Goal: Information Seeking & Learning: Learn about a topic

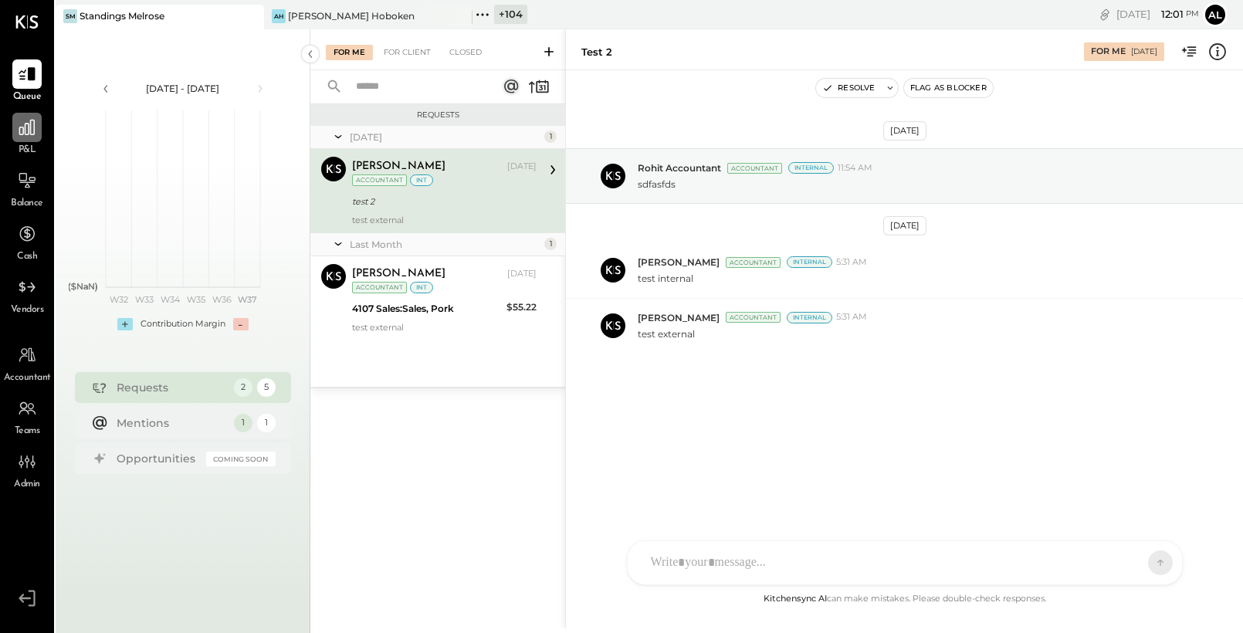
click at [18, 114] on div at bounding box center [26, 127] width 29 height 29
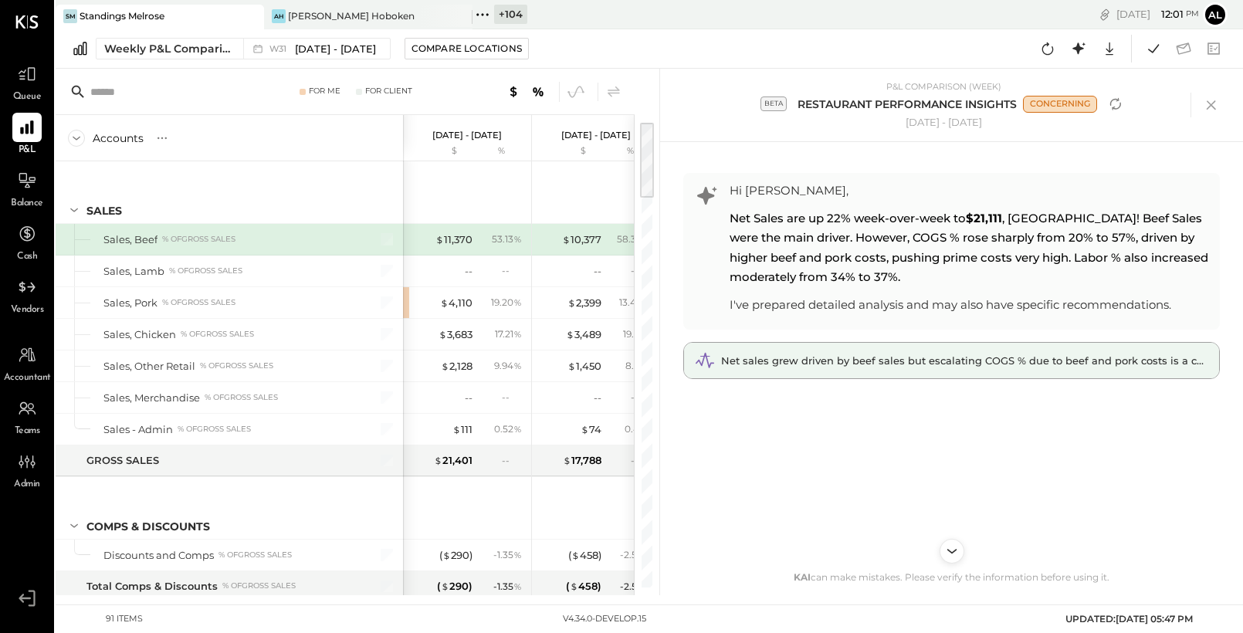
click at [955, 347] on div "Net sales grew driven by beef sales but escalating COGS % due to beef and pork …" at bounding box center [951, 361] width 535 height 36
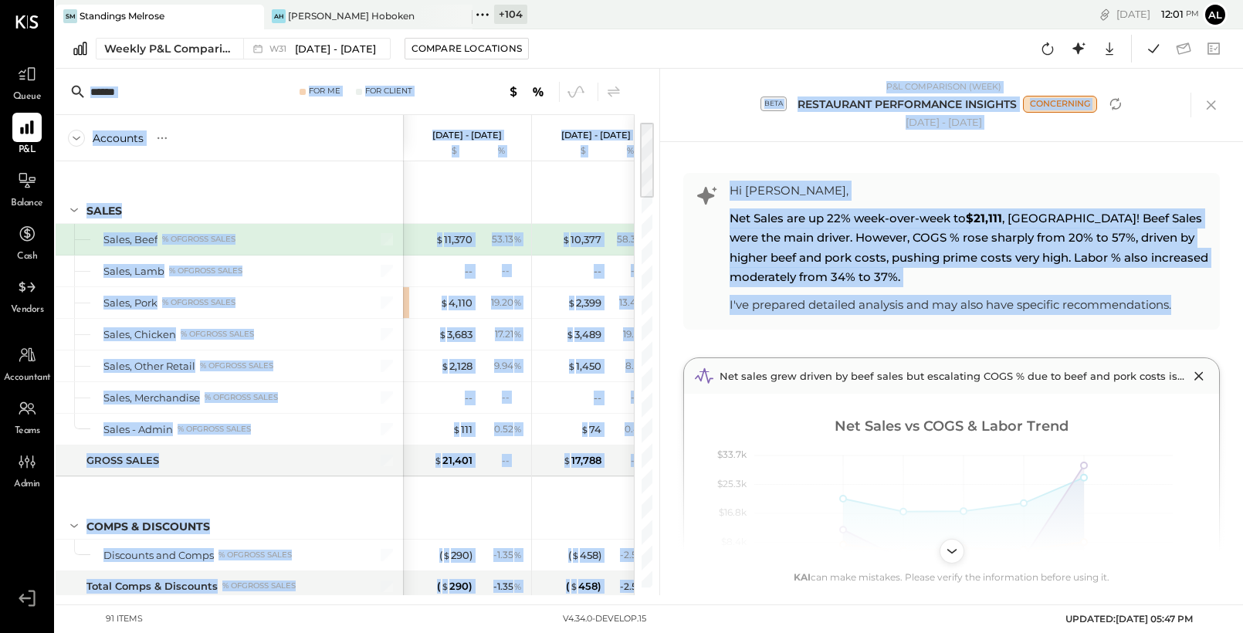
click at [1085, 30] on div "Weekly P&L Comparison W31 [DATE] - [DATE] Compare Locations Google Sheets Excel" at bounding box center [650, 48] width 1188 height 39
click at [1082, 40] on icon at bounding box center [1079, 49] width 20 height 20
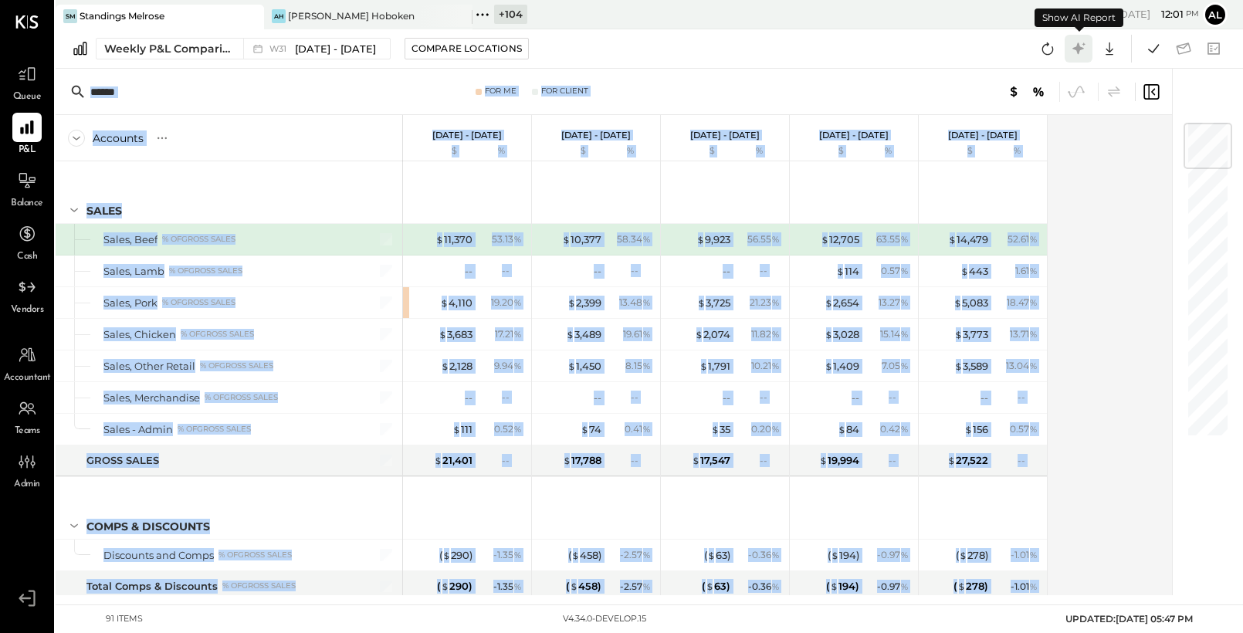
click at [1080, 43] on icon at bounding box center [1079, 49] width 20 height 20
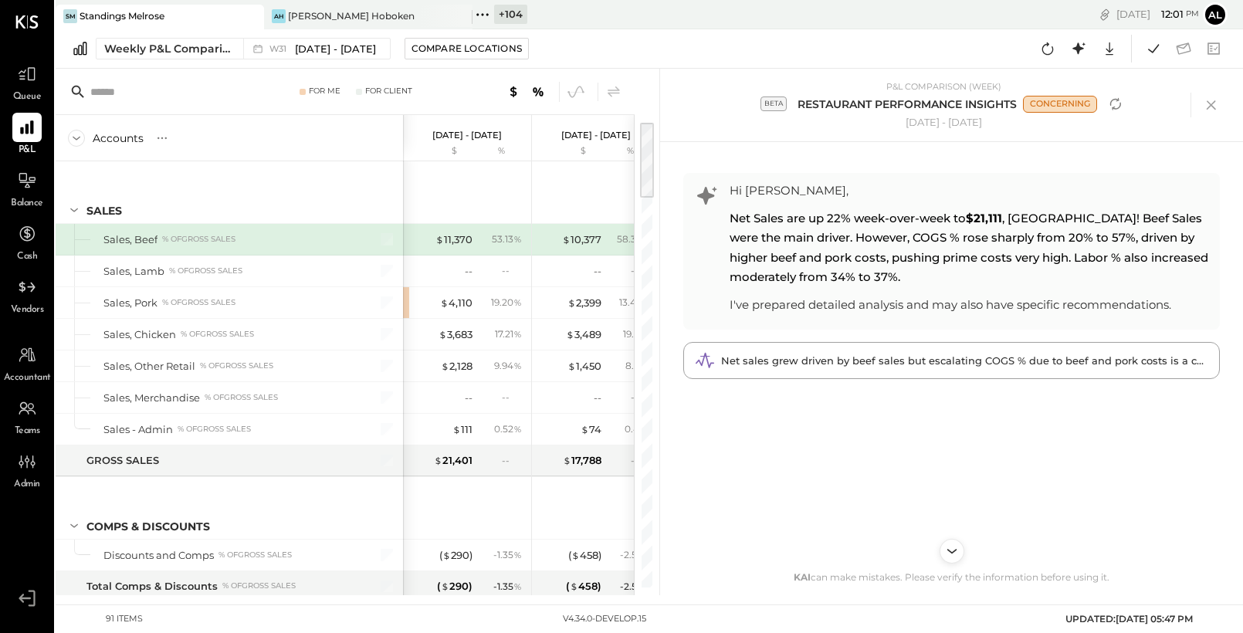
click at [835, 54] on div "Weekly P&L Comparison W31 [DATE] - [DATE] Compare Locations Google Sheets Excel" at bounding box center [650, 48] width 1188 height 39
click at [1214, 113] on icon at bounding box center [1211, 104] width 23 height 23
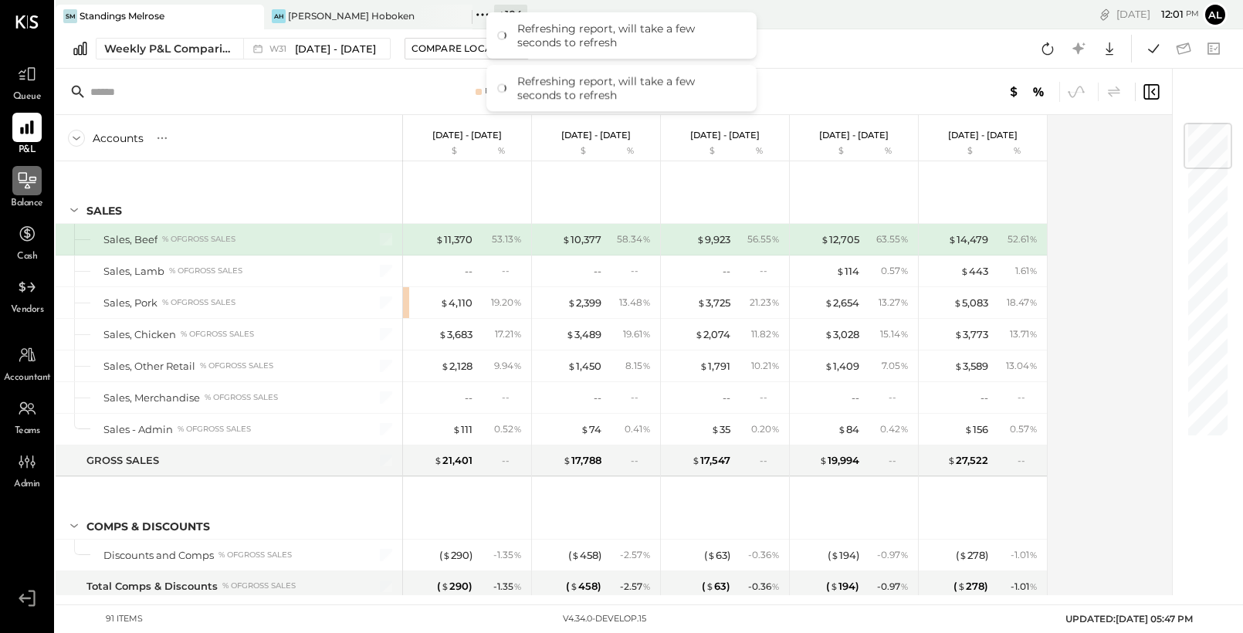
click at [32, 181] on icon at bounding box center [28, 180] width 18 height 16
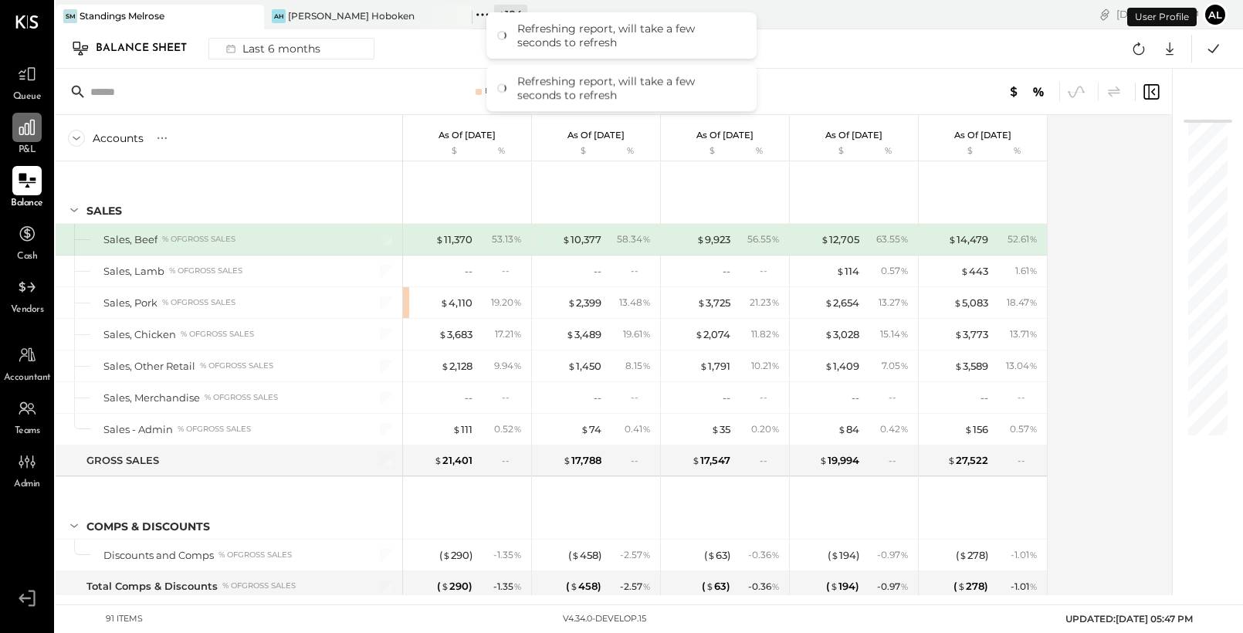
click at [29, 124] on icon at bounding box center [26, 127] width 15 height 15
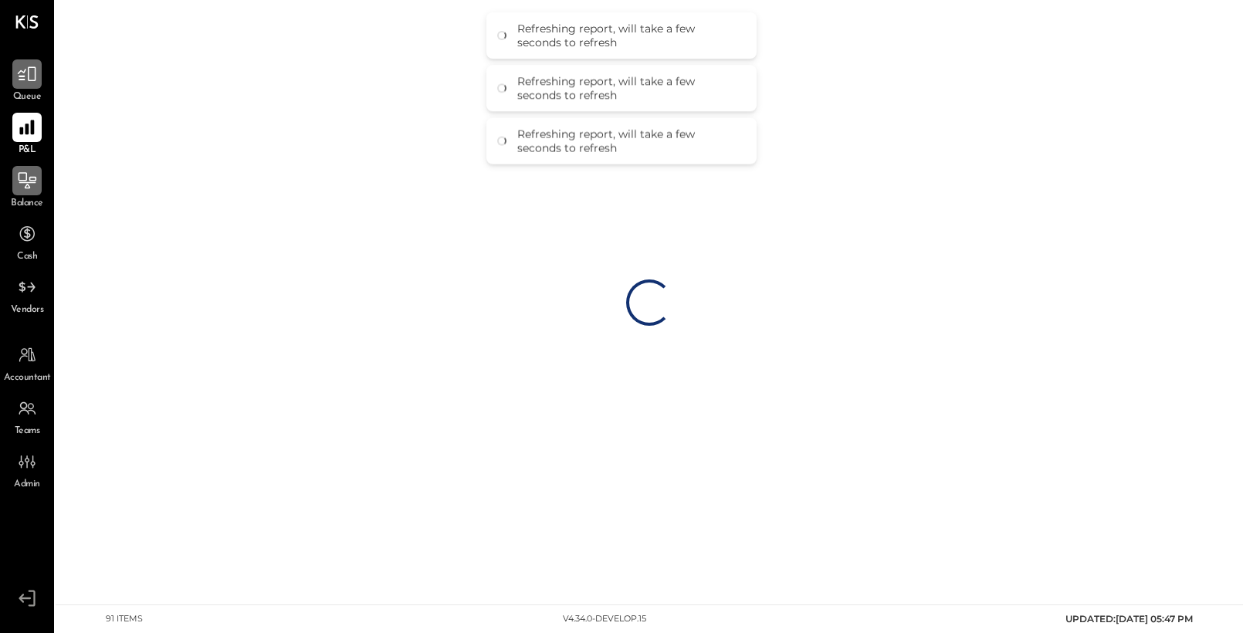
click at [27, 76] on icon at bounding box center [27, 74] width 20 height 20
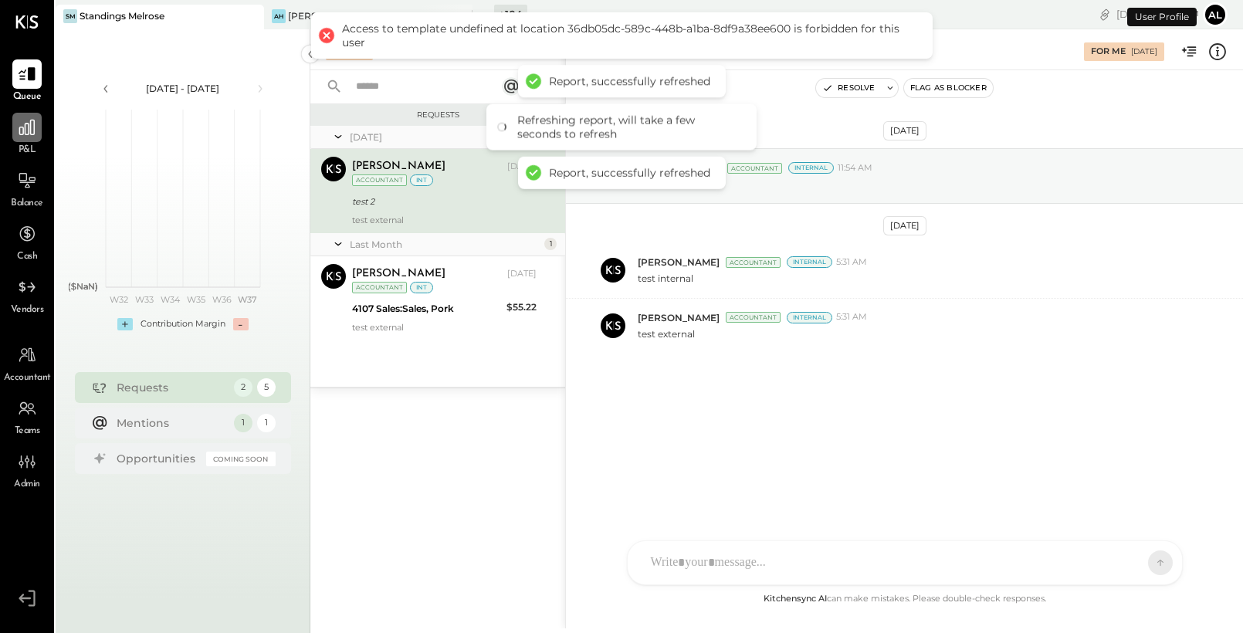
click at [23, 124] on icon at bounding box center [27, 127] width 20 height 20
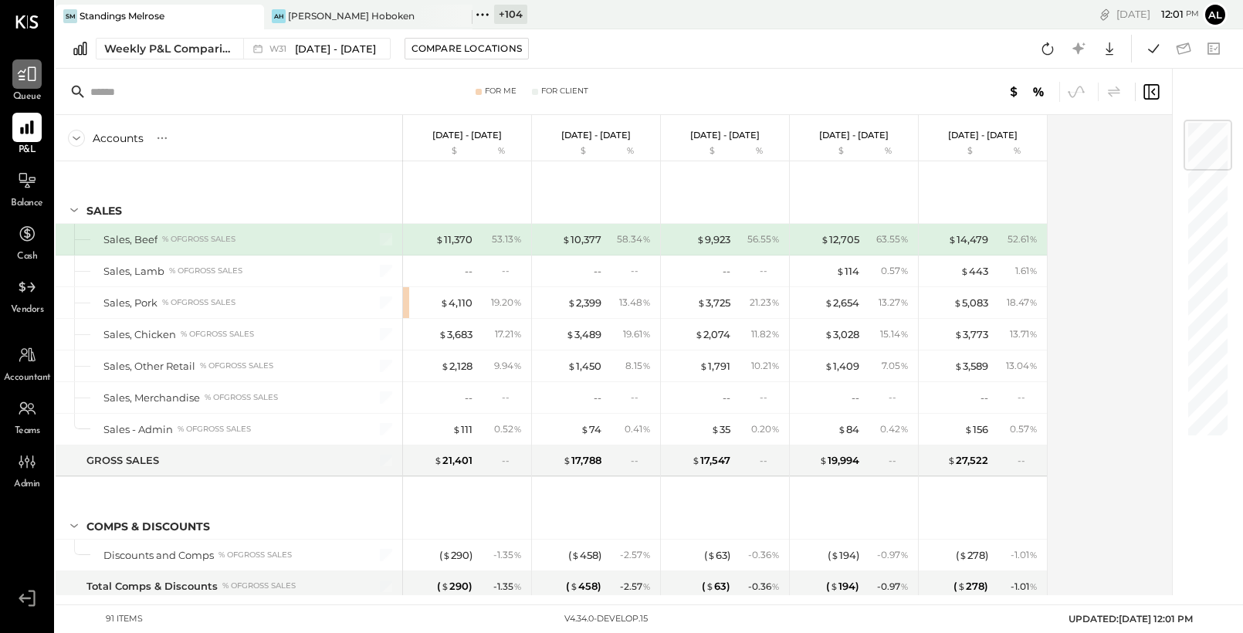
click at [33, 77] on icon at bounding box center [27, 74] width 20 height 20
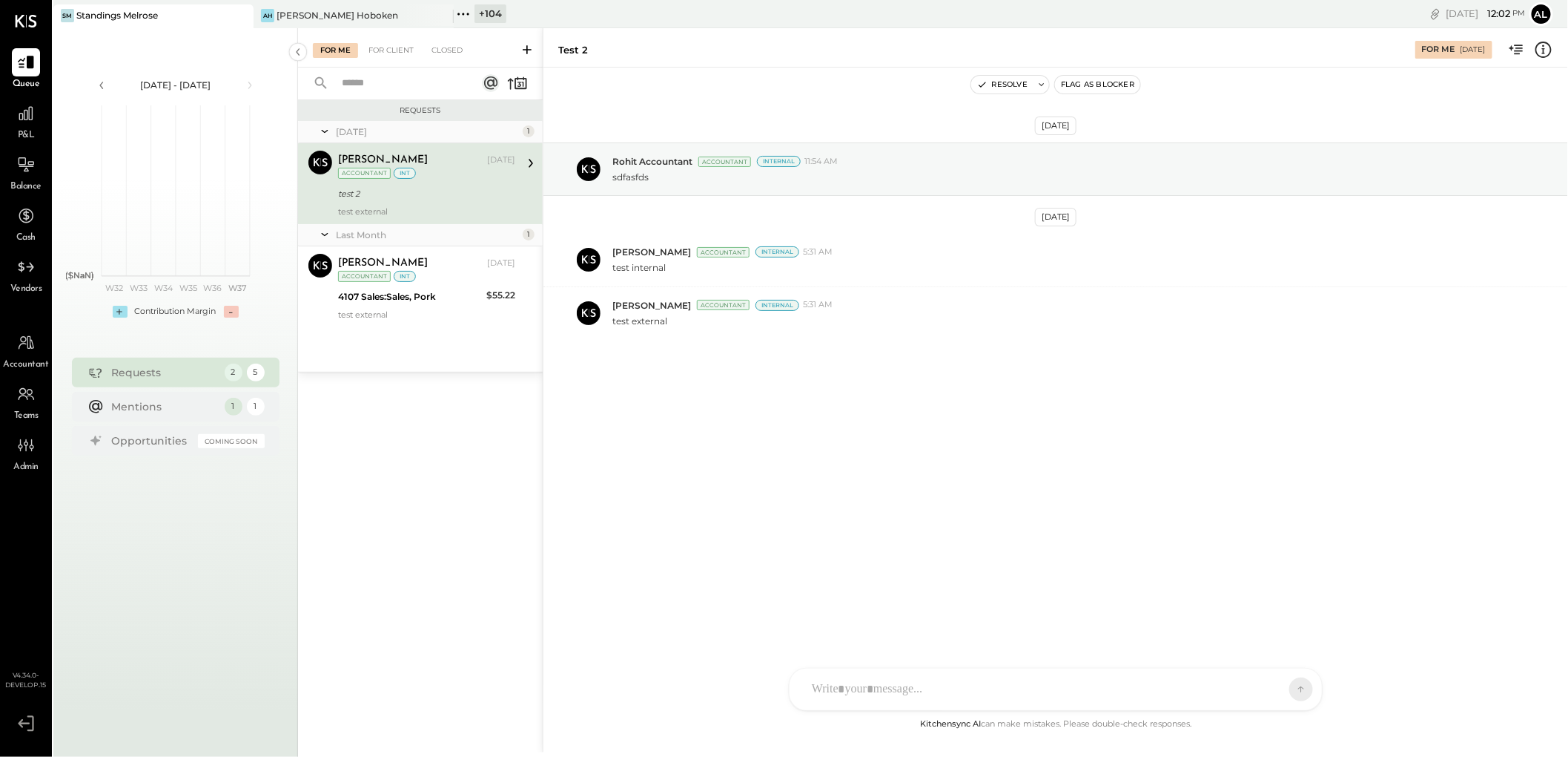
click at [394, 174] on div "int" at bounding box center [404, 173] width 22 height 12
click at [1193, 49] on icon at bounding box center [1517, 50] width 19 height 19
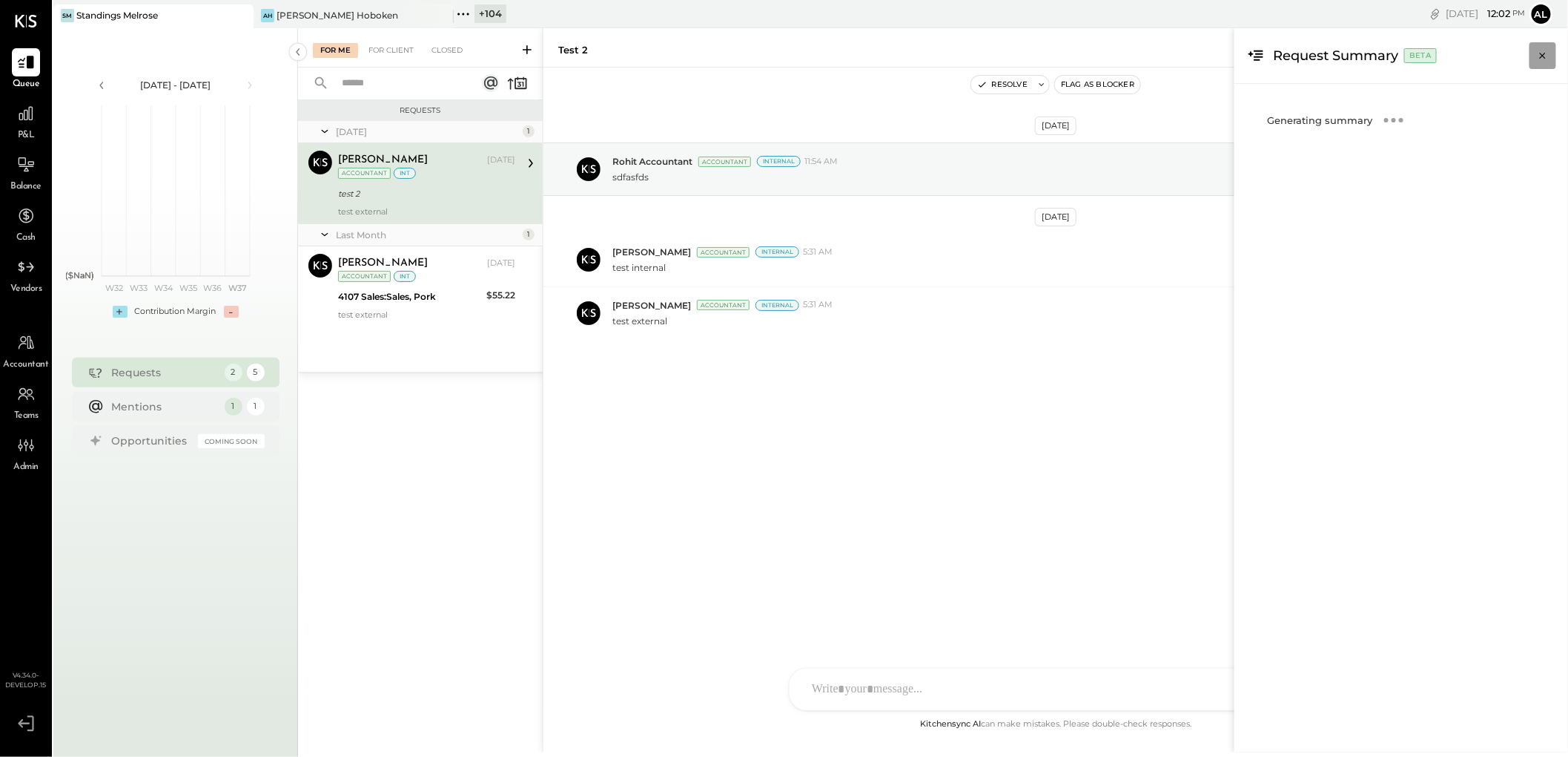
click at [1193, 59] on icon "Close panel" at bounding box center [1542, 55] width 14 height 14
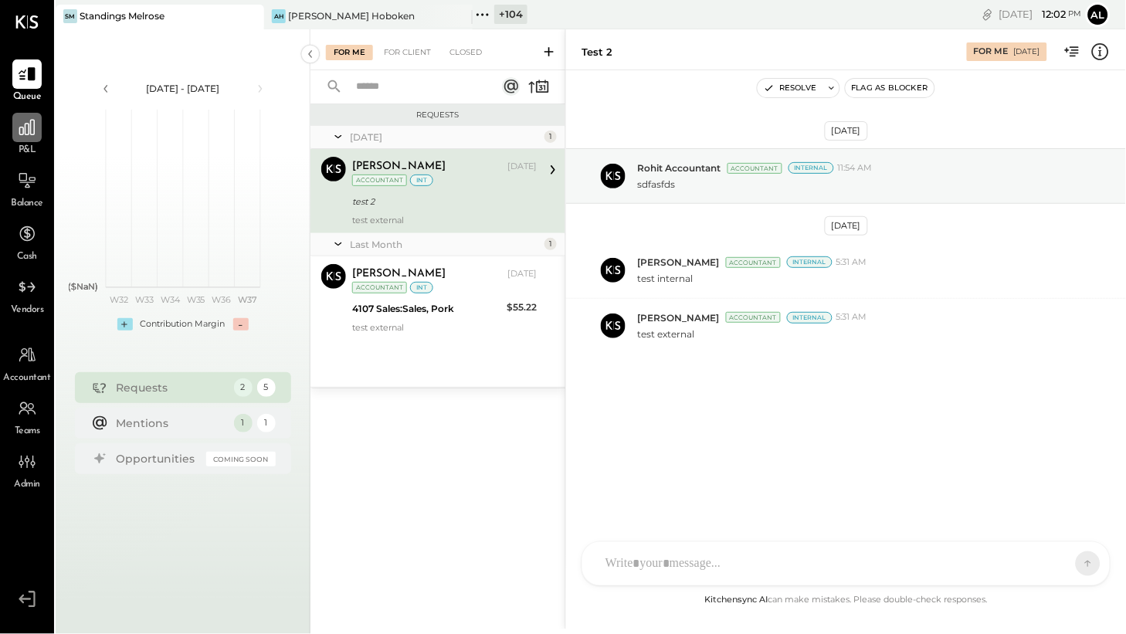
click at [28, 133] on icon at bounding box center [26, 127] width 15 height 15
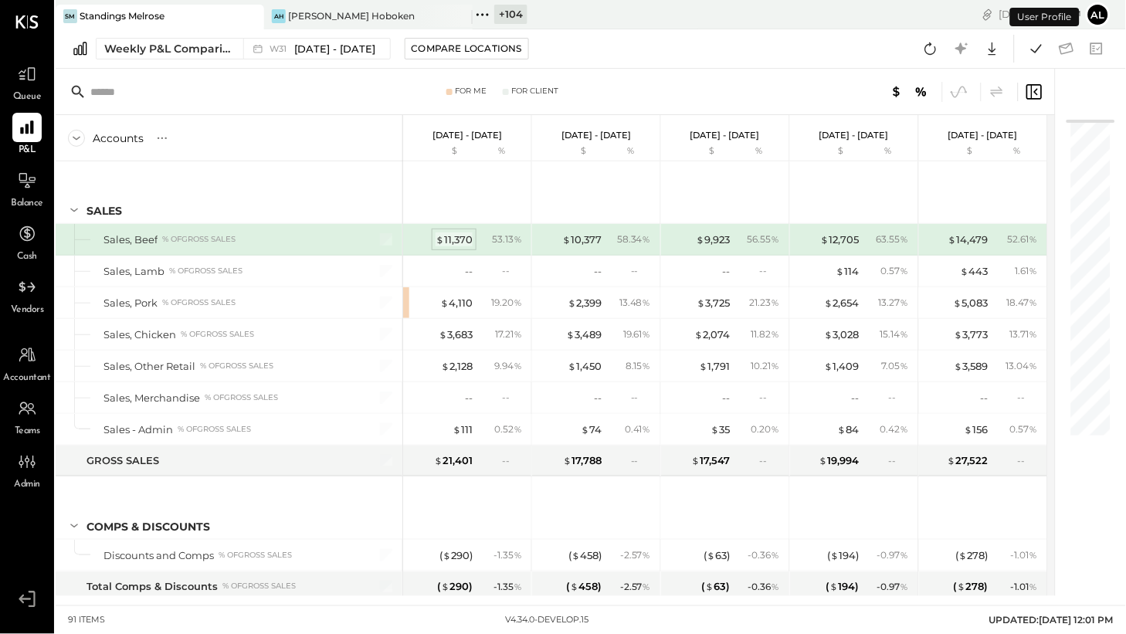
click at [462, 239] on div "$ 11,370" at bounding box center [453, 239] width 37 height 15
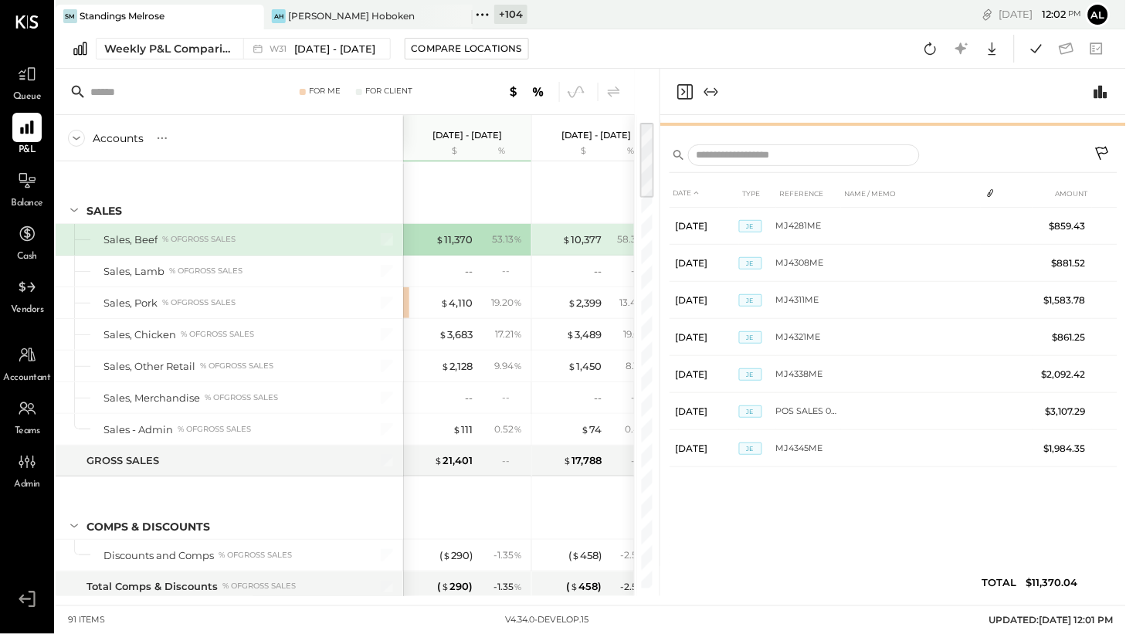
drag, startPoint x: 893, startPoint y: 324, endPoint x: 884, endPoint y: 114, distance: 210.2
click at [884, 115] on div "SALES Sales, Beef 4105 $ % Actual" at bounding box center [893, 124] width 466 height 19
click at [707, 93] on icon "Expand panel (e)" at bounding box center [711, 92] width 19 height 19
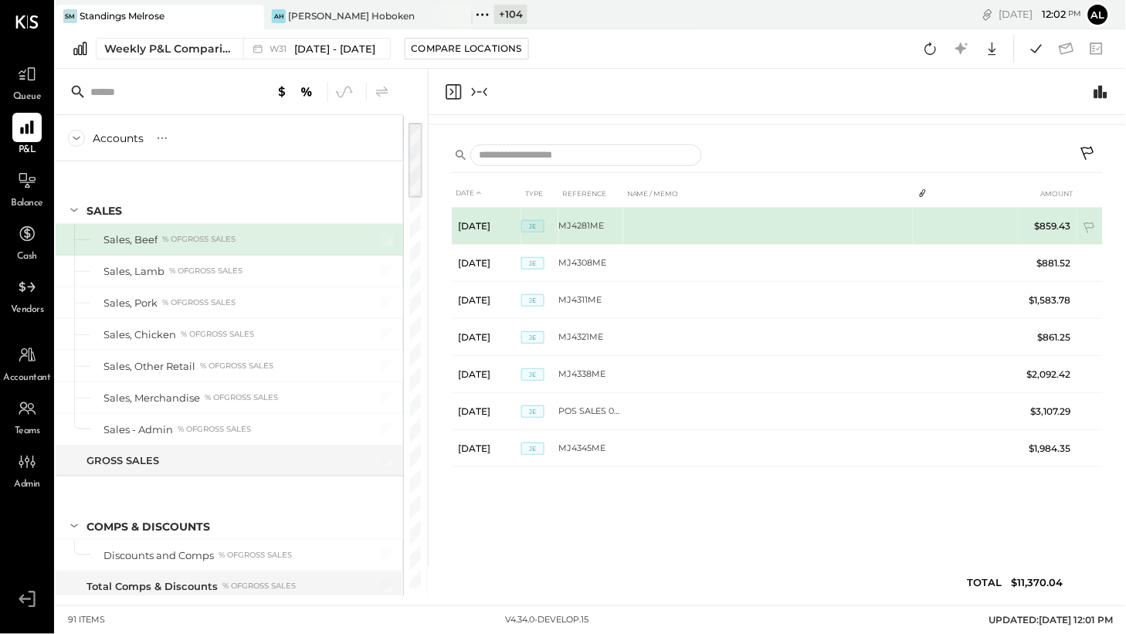
click at [643, 222] on td at bounding box center [768, 226] width 290 height 37
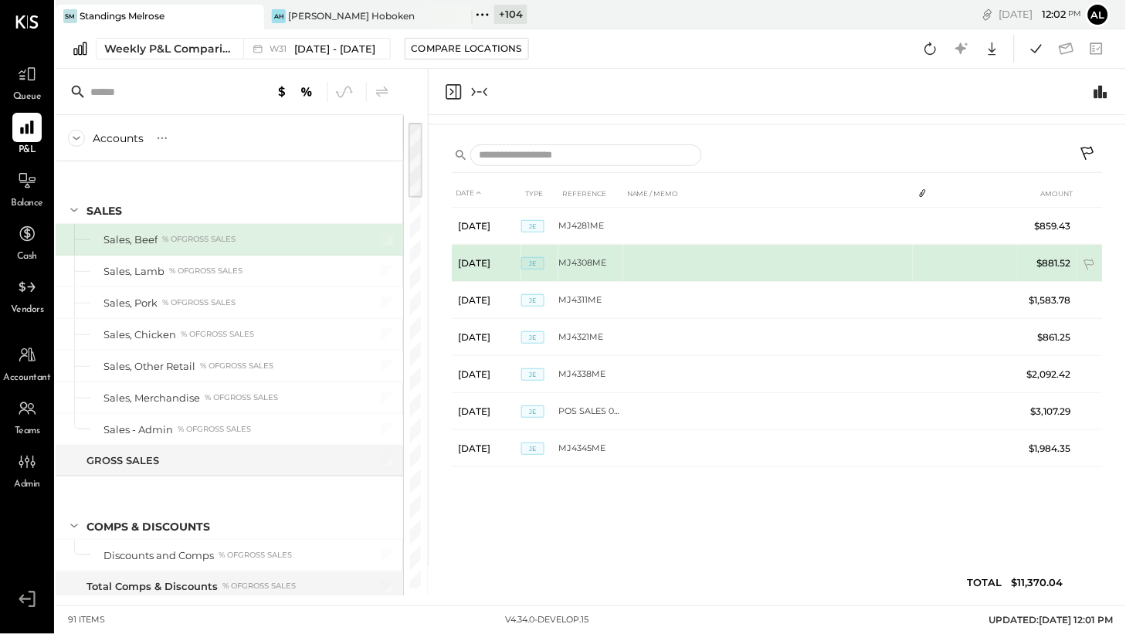
click at [643, 254] on td at bounding box center [768, 263] width 290 height 37
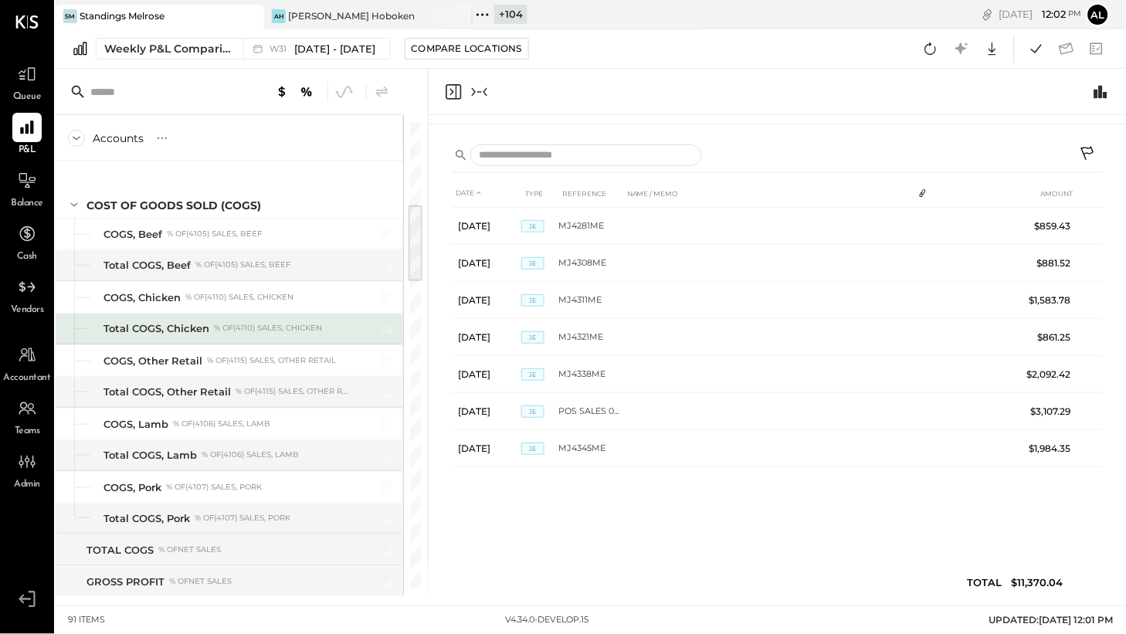
scroll to position [483, 0]
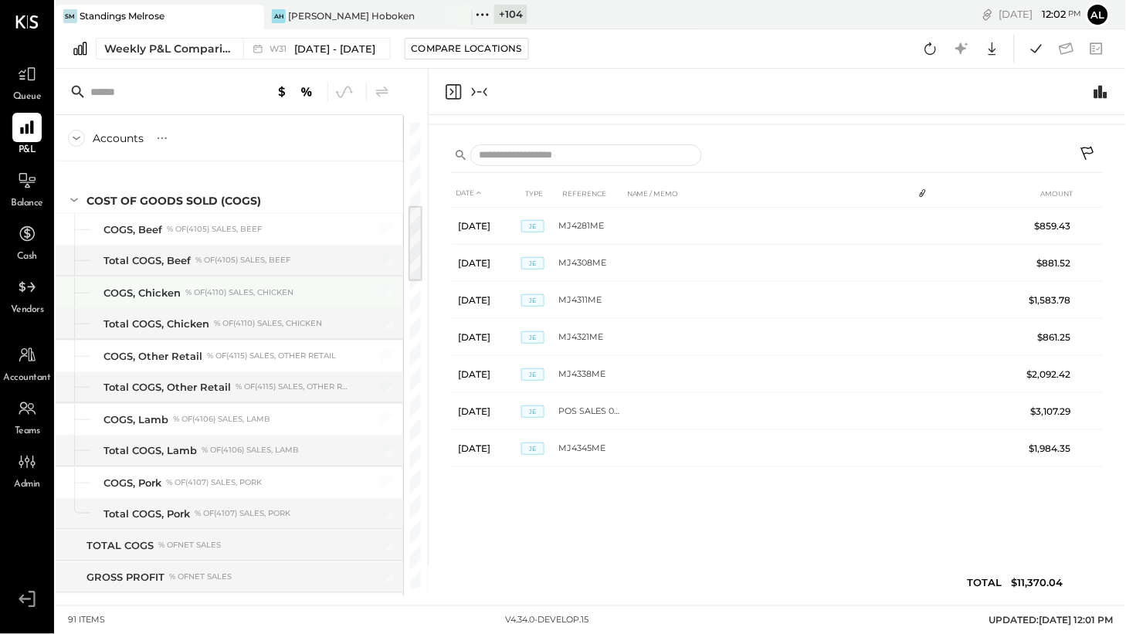
click at [174, 296] on div "COGS, Chicken" at bounding box center [141, 293] width 77 height 15
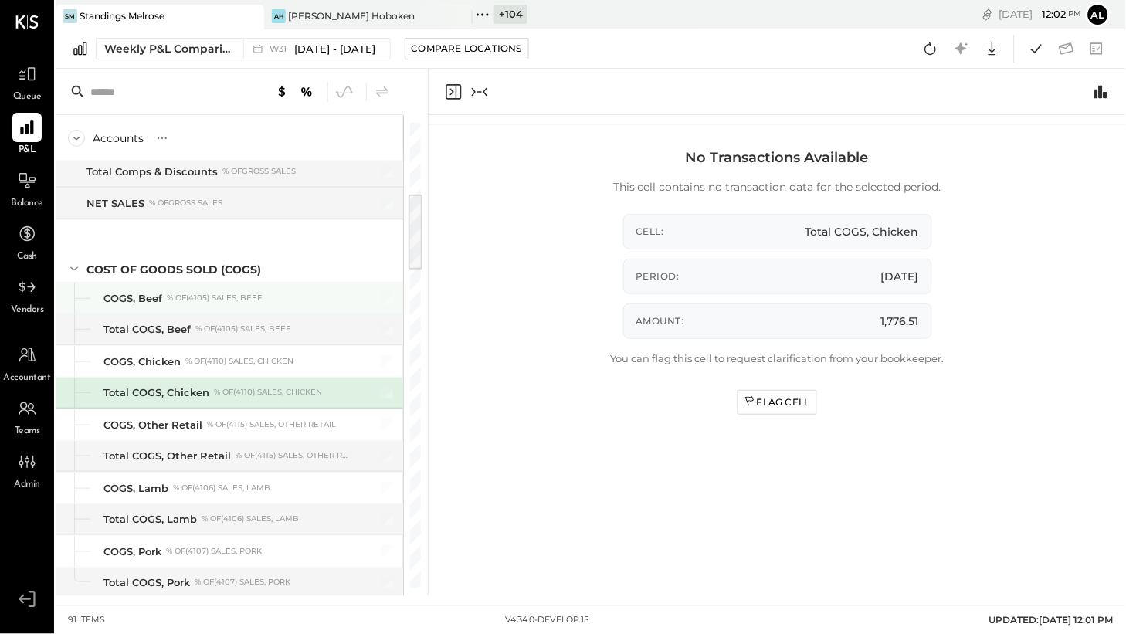
scroll to position [383, 0]
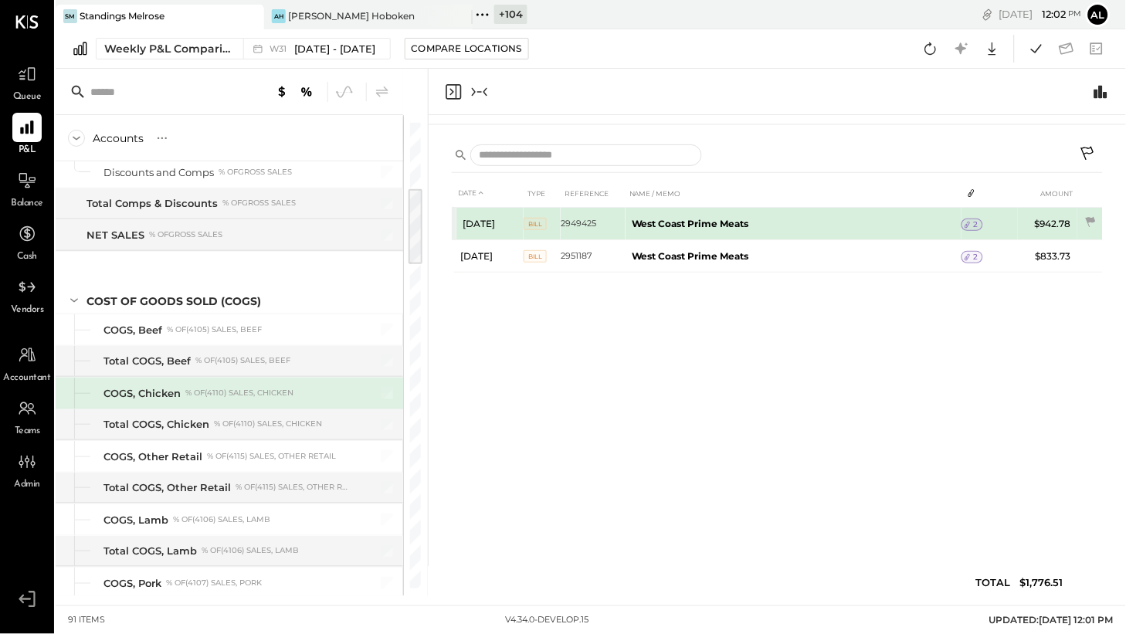
click at [632, 224] on b "West Coast Prime Meats" at bounding box center [690, 224] width 117 height 12
click at [1092, 222] on icon at bounding box center [1090, 222] width 15 height 15
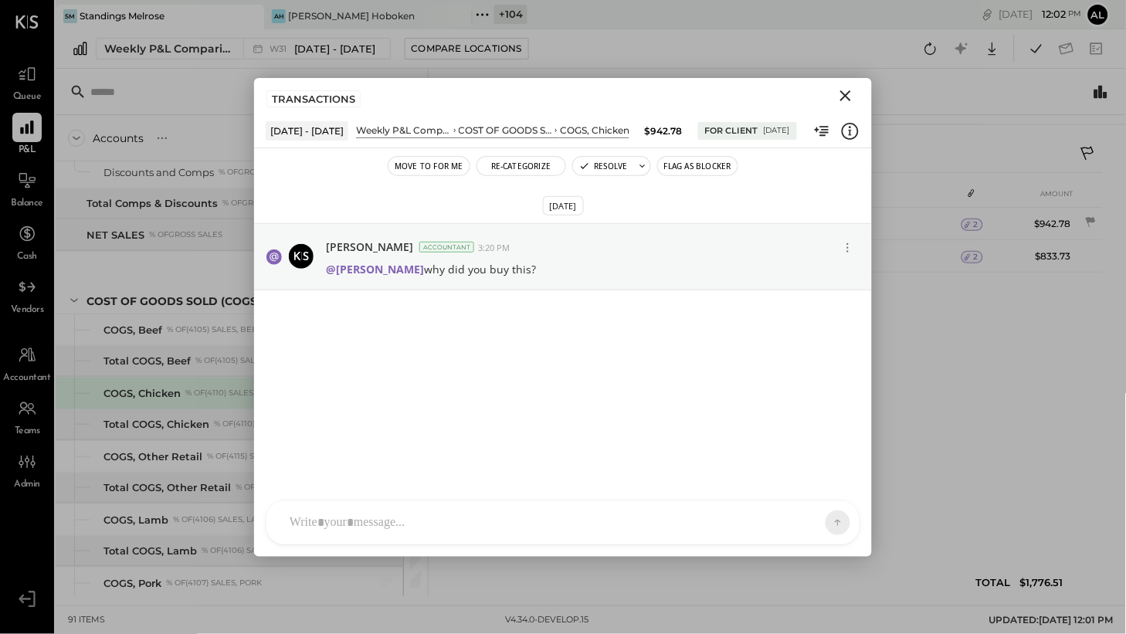
click at [851, 97] on icon "Close" at bounding box center [845, 95] width 19 height 19
